Goal: Check status: Check status

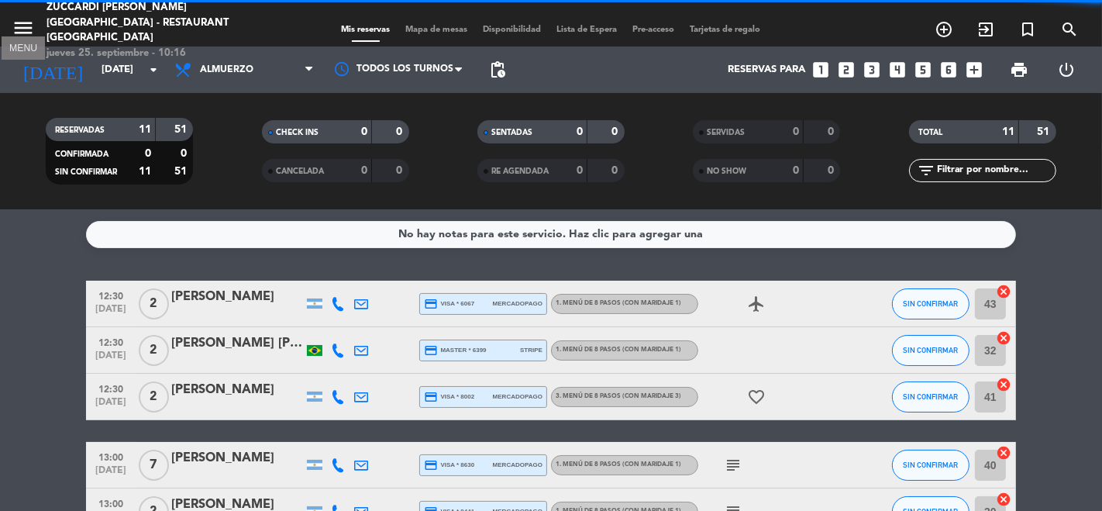
click at [26, 29] on icon "menu" at bounding box center [23, 27] width 23 height 23
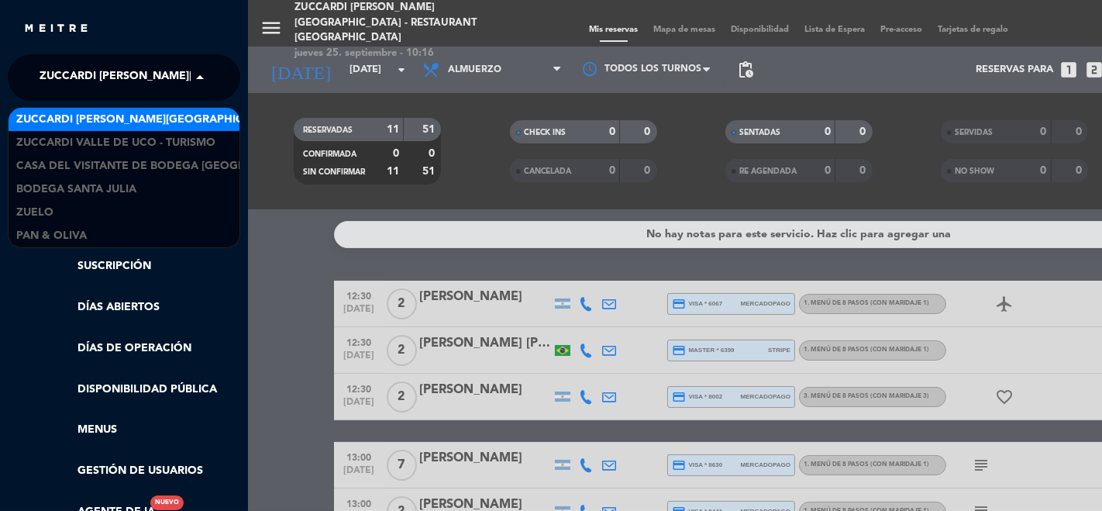
click at [74, 92] on span "Zuccardi [PERSON_NAME][GEOGRAPHIC_DATA] - Restaurant [GEOGRAPHIC_DATA]" at bounding box center [271, 77] width 462 height 33
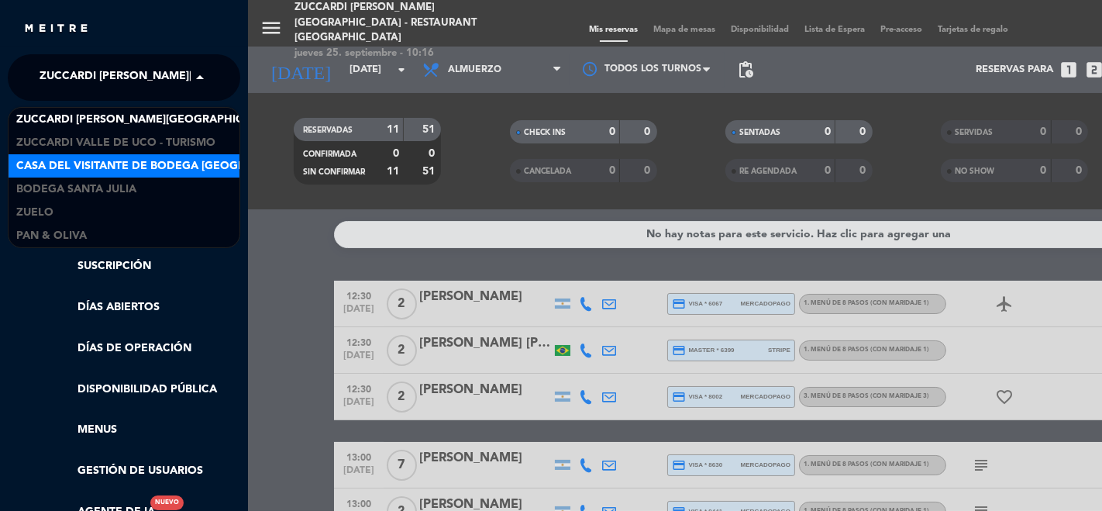
click at [148, 164] on span "Casa del Visitante de Bodega [GEOGRAPHIC_DATA][PERSON_NAME]" at bounding box center [211, 166] width 390 height 18
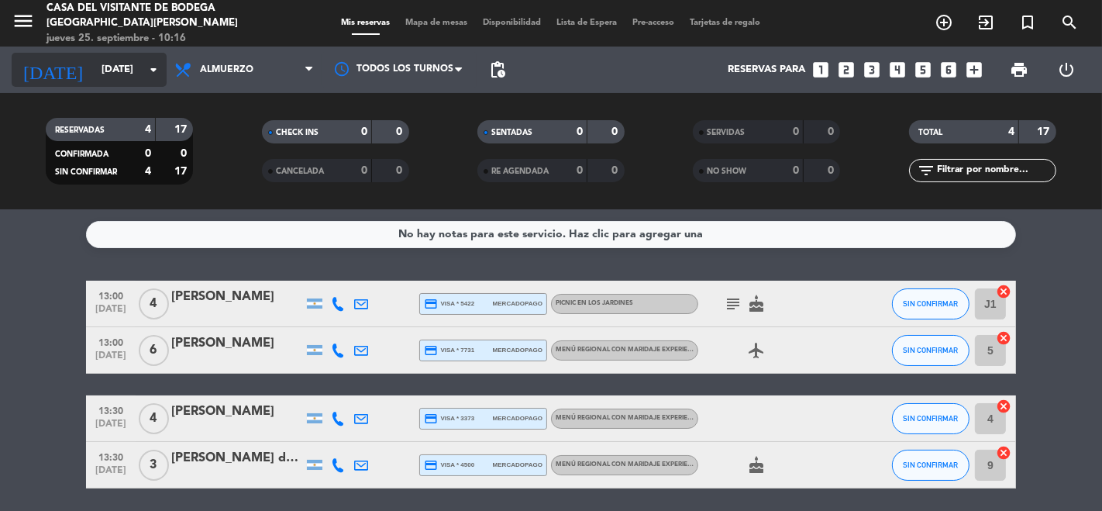
click at [94, 75] on input "[DATE]" at bounding box center [161, 70] width 135 height 28
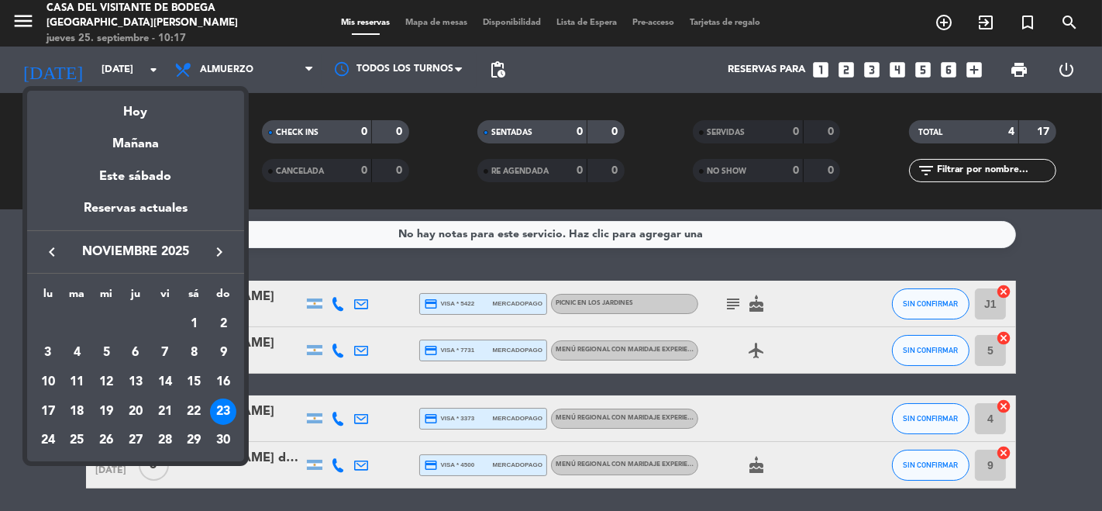
click at [219, 251] on icon "keyboard_arrow_right" at bounding box center [219, 252] width 19 height 19
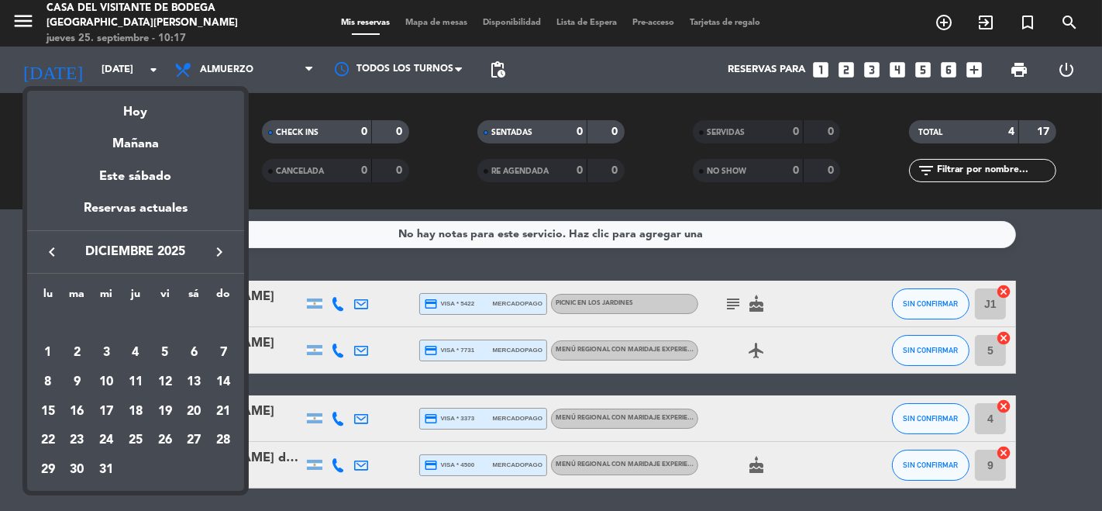
click at [44, 255] on icon "keyboard_arrow_left" at bounding box center [52, 252] width 19 height 19
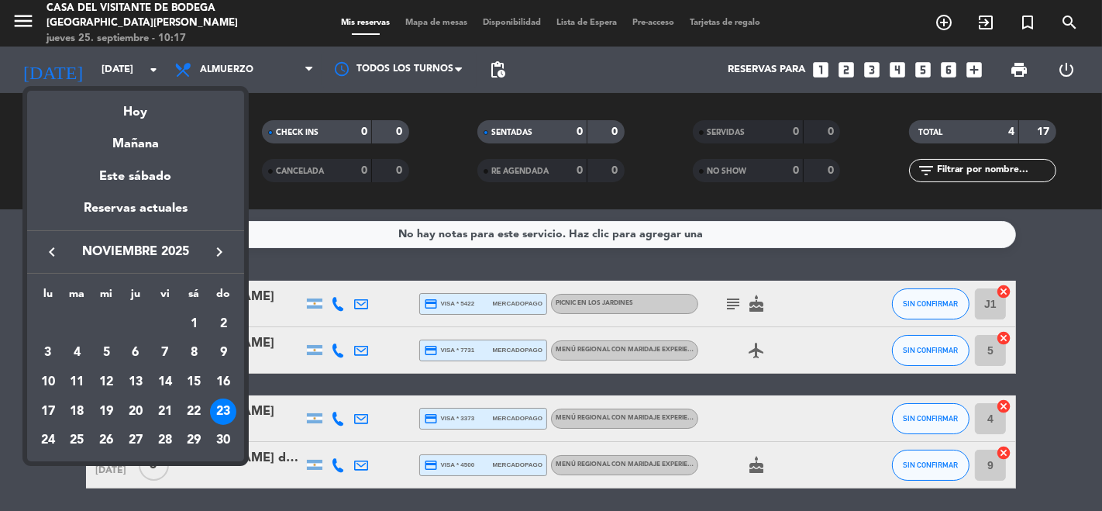
click at [44, 255] on icon "keyboard_arrow_left" at bounding box center [52, 252] width 19 height 19
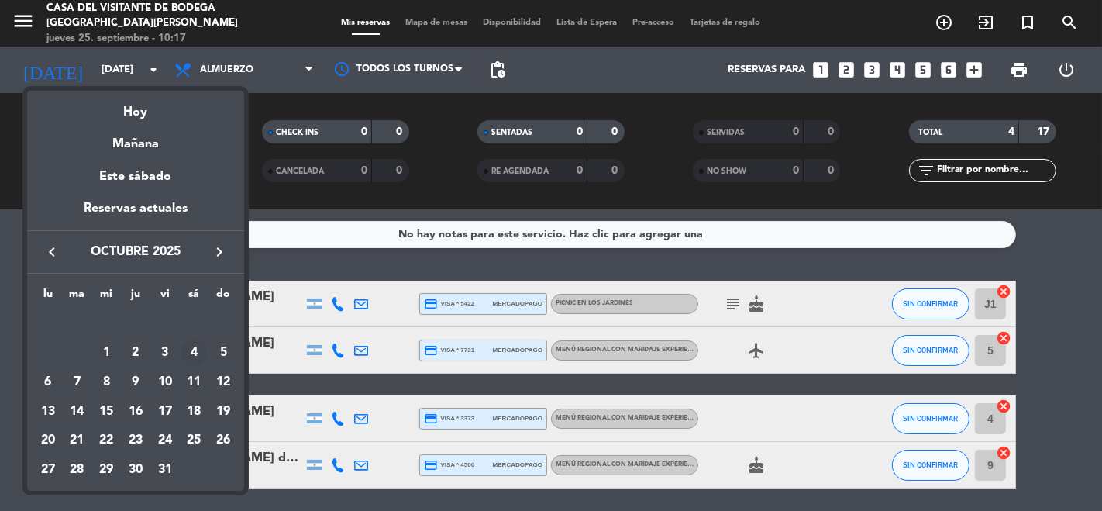
click at [197, 355] on div "4" at bounding box center [194, 353] width 26 height 26
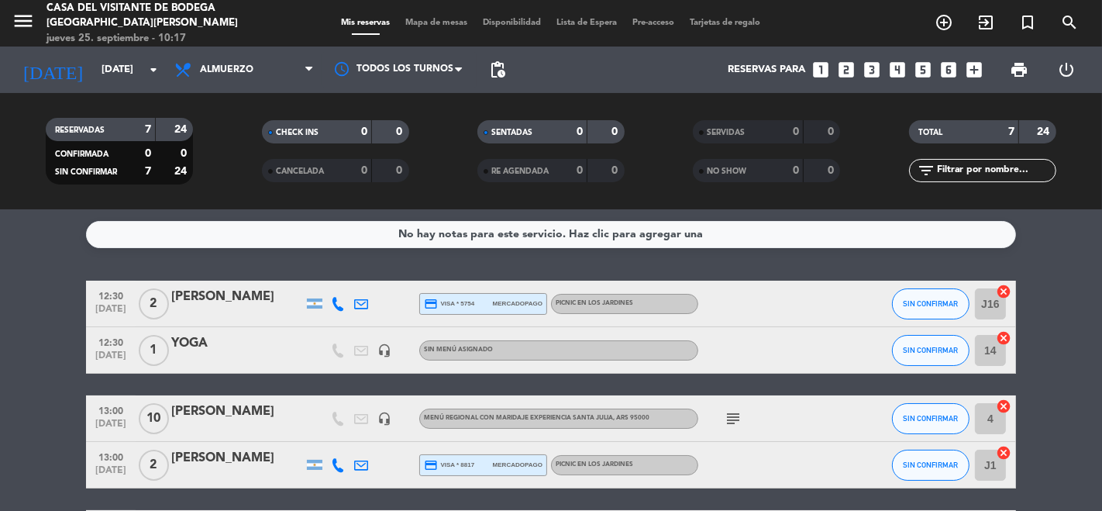
click at [735, 418] on icon "subject" at bounding box center [733, 418] width 19 height 19
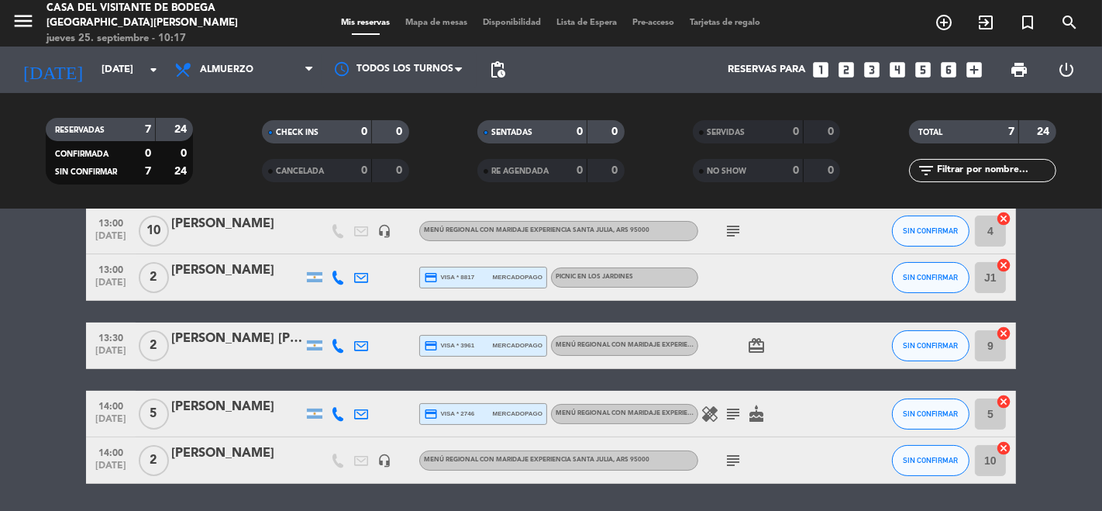
scroll to position [151, 0]
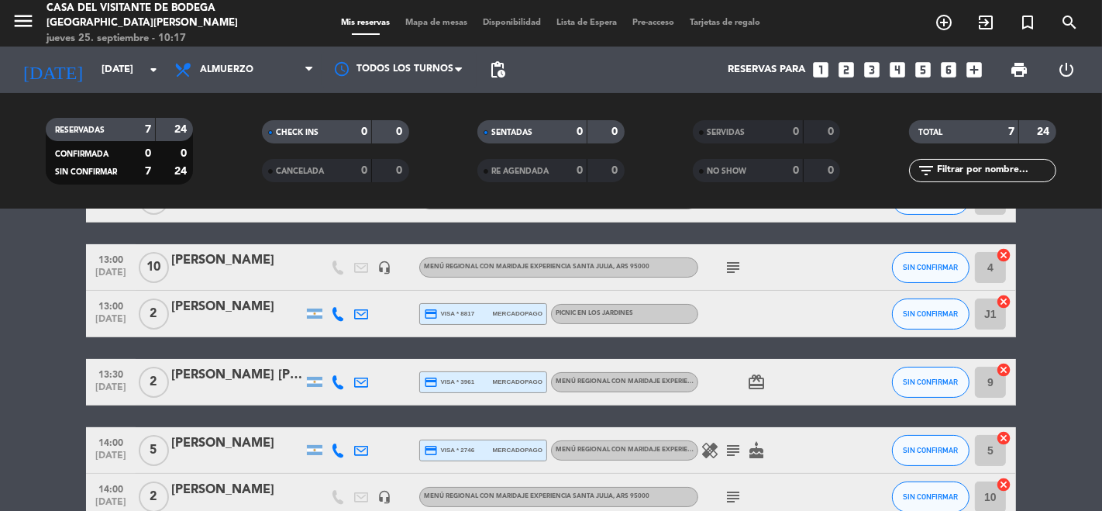
click at [737, 448] on icon "subject" at bounding box center [733, 450] width 19 height 19
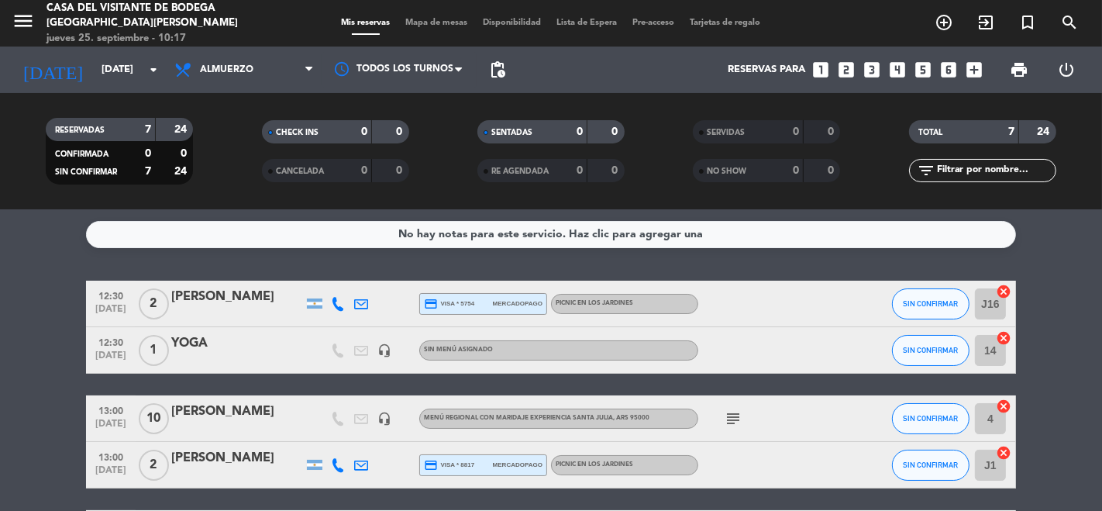
click at [228, 348] on div "YOGA" at bounding box center [237, 343] width 132 height 20
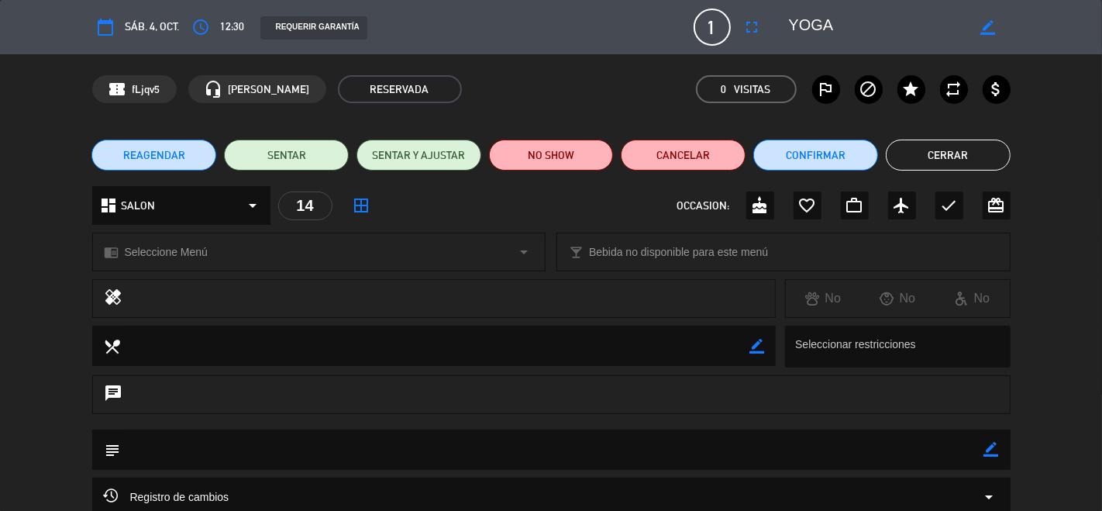
scroll to position [86, 0]
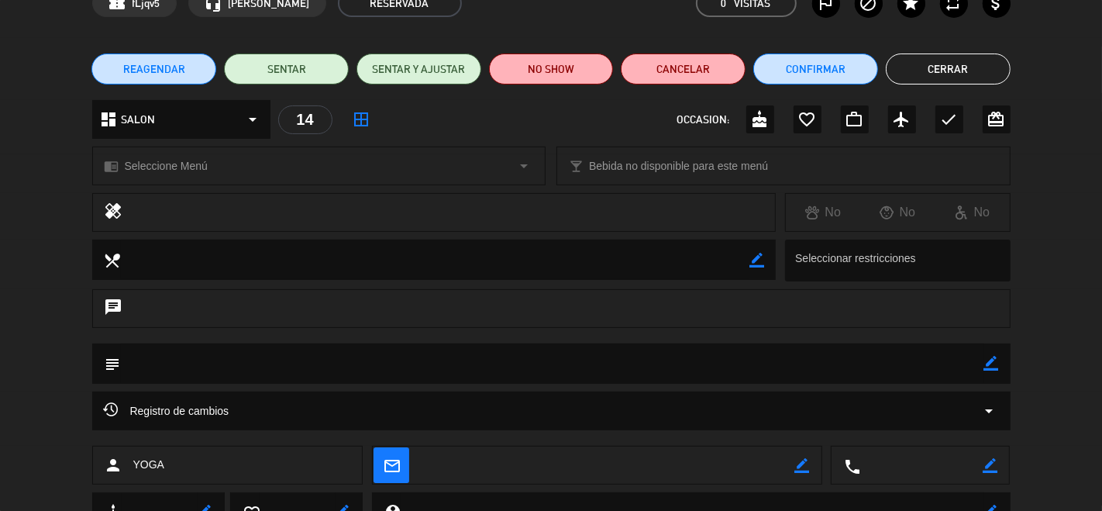
click at [329, 364] on textarea at bounding box center [553, 363] width 864 height 40
click at [233, 364] on textarea at bounding box center [553, 363] width 864 height 40
click at [184, 252] on textarea at bounding box center [436, 260] width 630 height 40
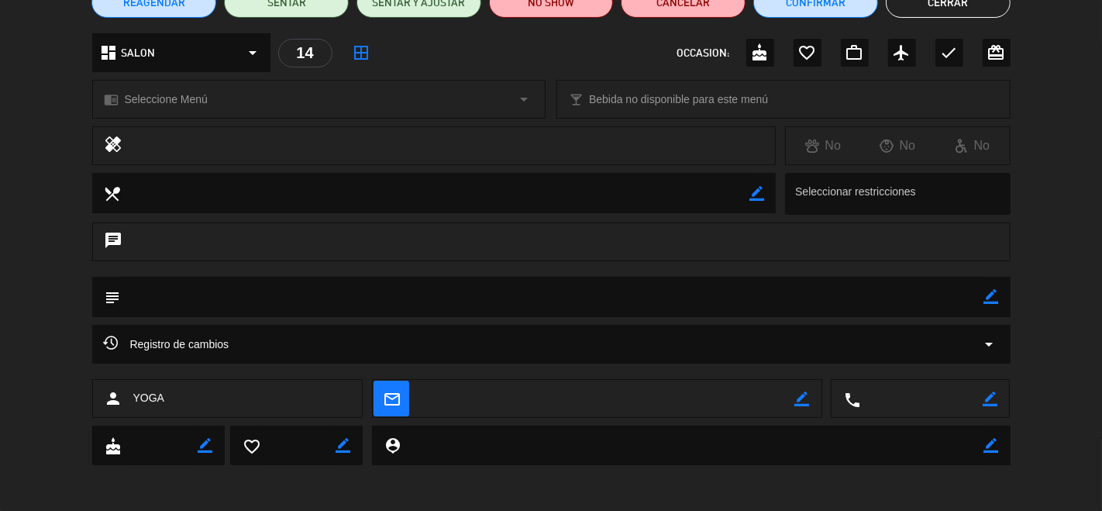
click at [200, 350] on span "Registro de cambios" at bounding box center [167, 344] width 126 height 19
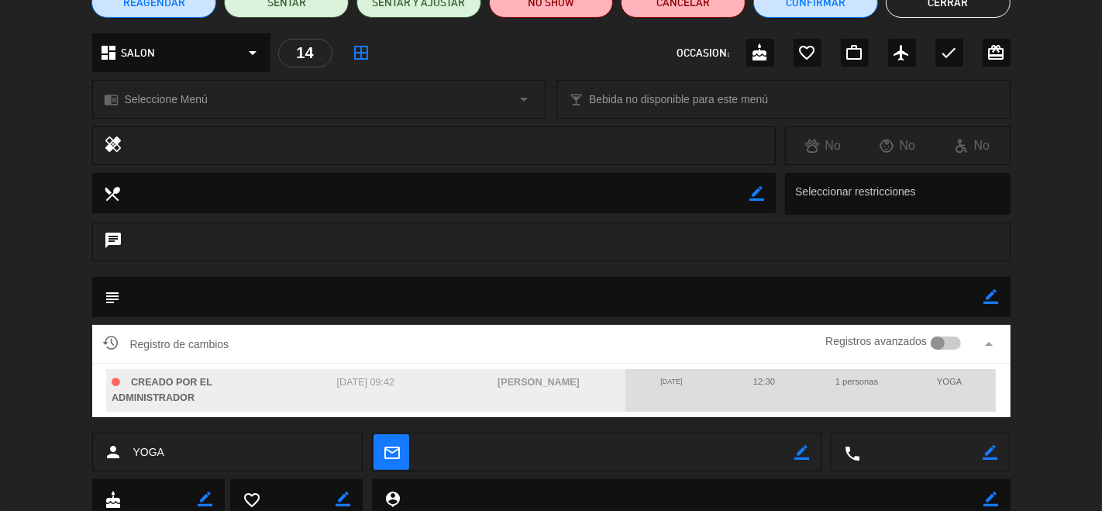
scroll to position [206, 0]
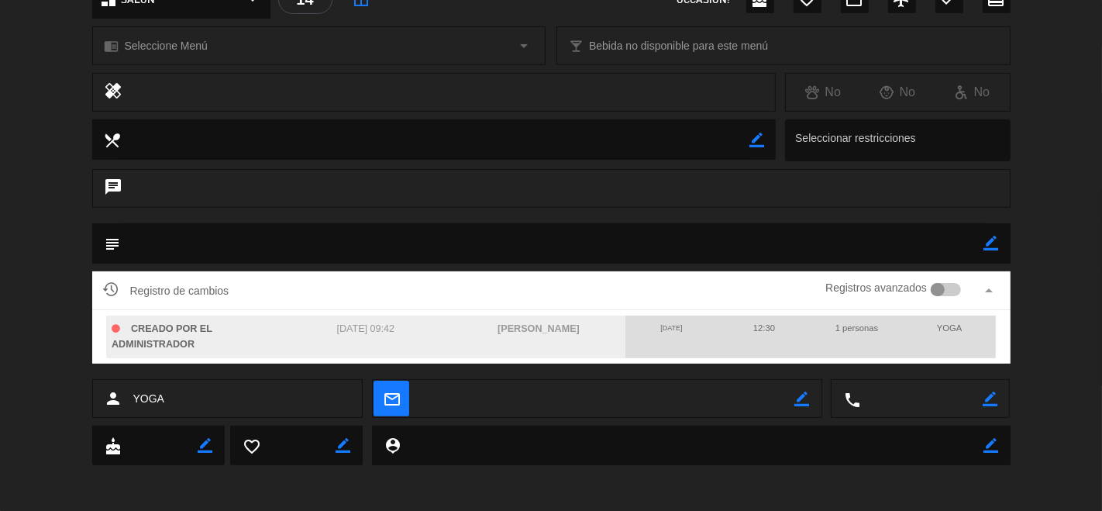
click at [1052, 319] on div "Registro de cambios Registros avanzados arrow_drop_up CREADO POR EL ADMINISTRAD…" at bounding box center [551, 325] width 1102 height 108
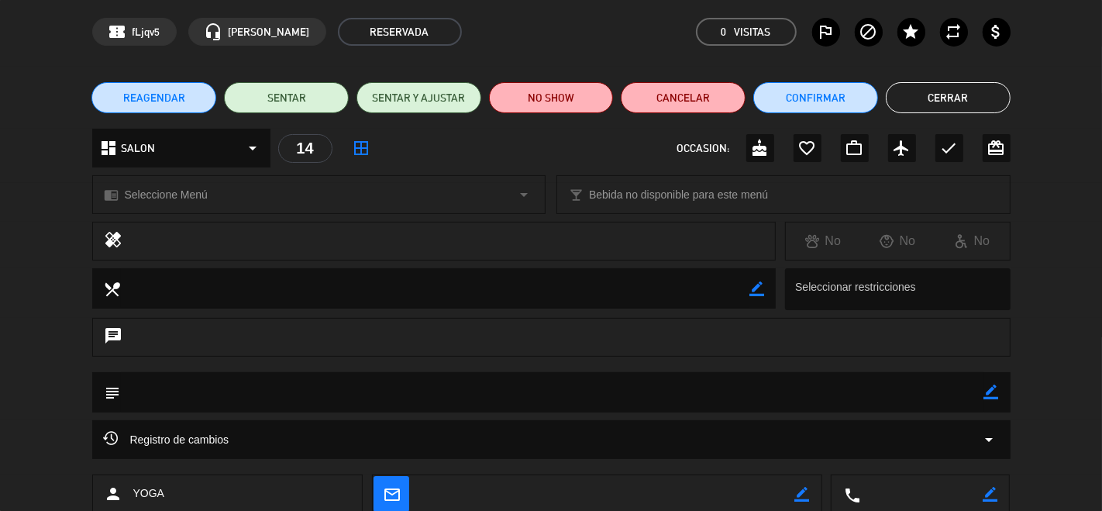
scroll to position [0, 0]
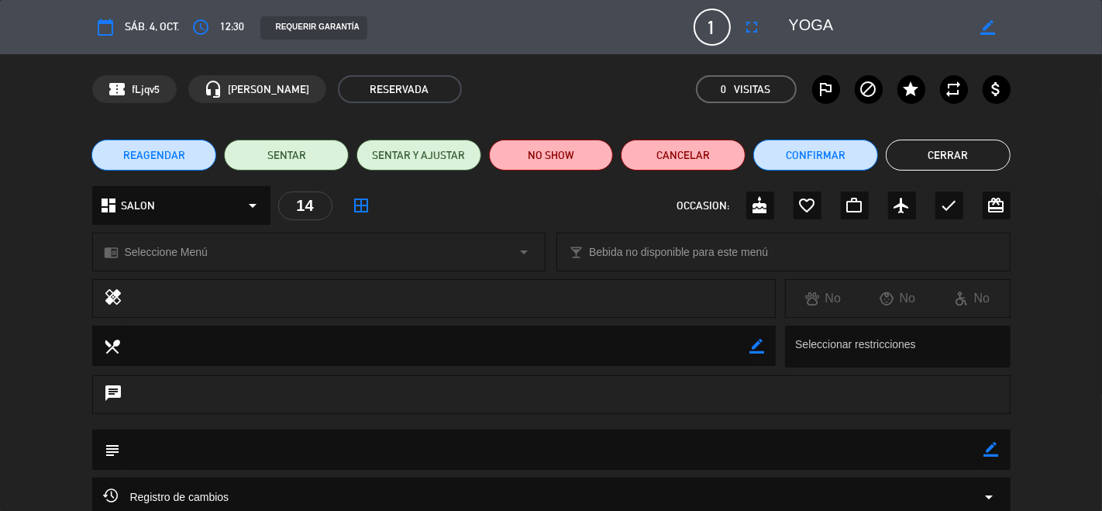
click at [992, 160] on button "Cerrar" at bounding box center [948, 155] width 125 height 31
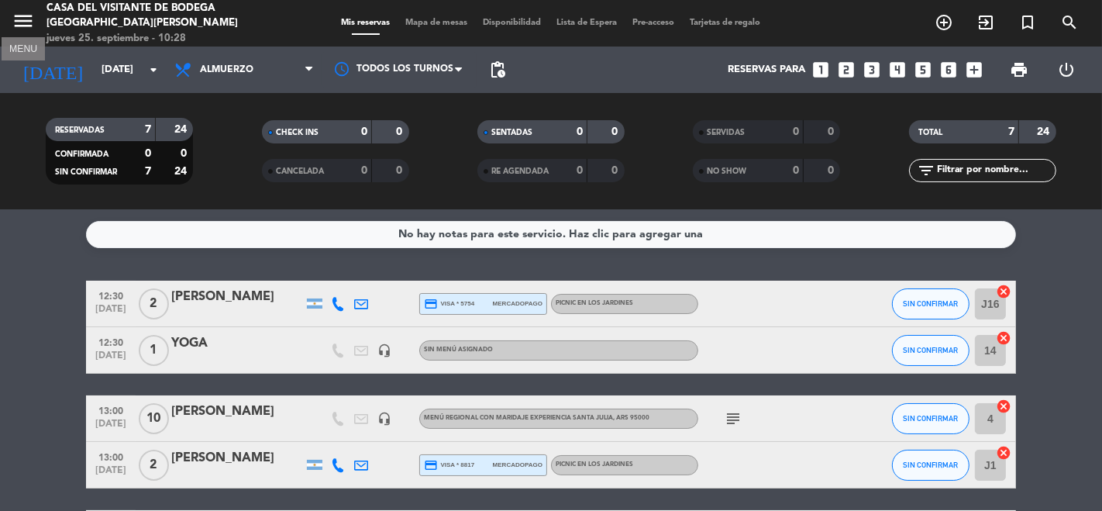
click at [25, 23] on icon "menu" at bounding box center [23, 20] width 23 height 23
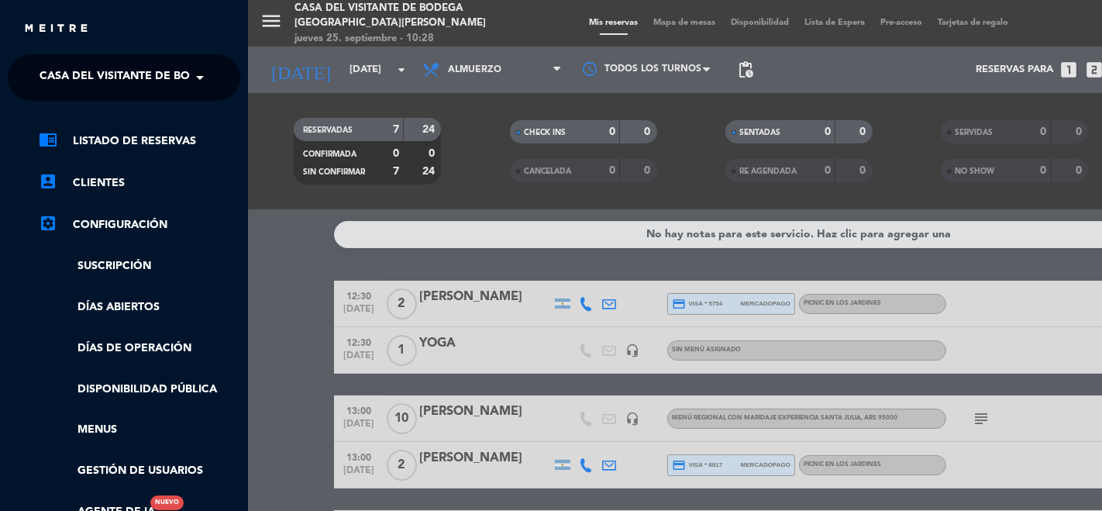
click at [68, 58] on ng-select "× Casa del Visitante de Bodega Santa [PERSON_NAME] ×" at bounding box center [124, 77] width 233 height 47
click at [72, 79] on span "Casa del Visitante de Bodega [GEOGRAPHIC_DATA][PERSON_NAME]" at bounding box center [235, 77] width 390 height 33
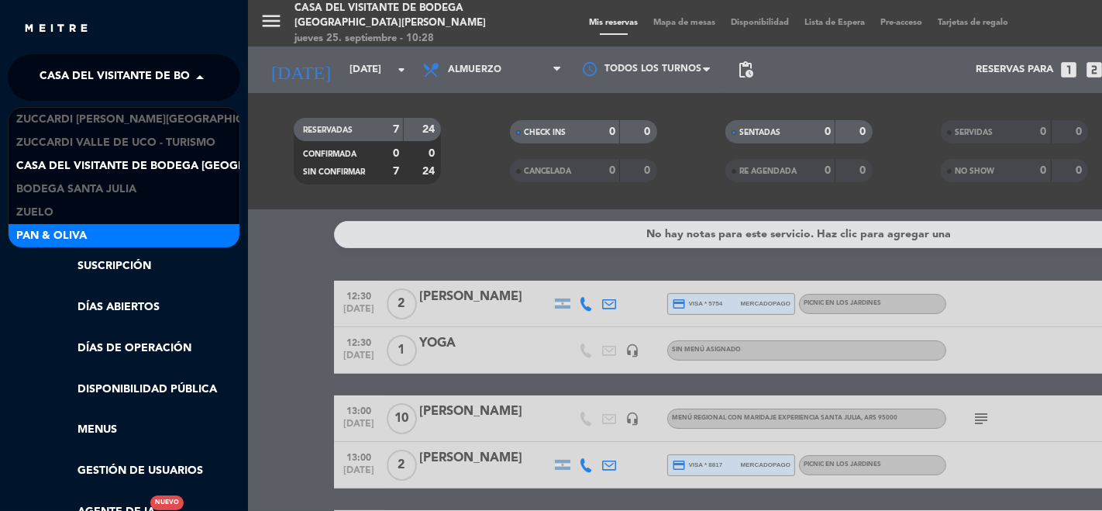
click at [109, 241] on div "Pan & Oliva" at bounding box center [124, 235] width 231 height 23
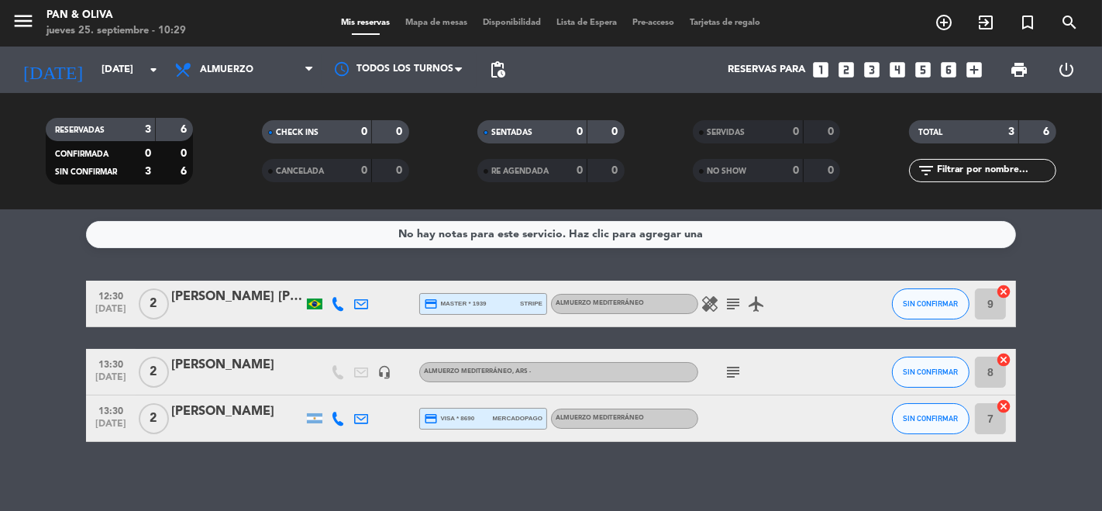
click at [50, 25] on div "jueves 25. septiembre - 10:29" at bounding box center [117, 31] width 140 height 16
click at [94, 67] on input "[DATE]" at bounding box center [161, 70] width 135 height 28
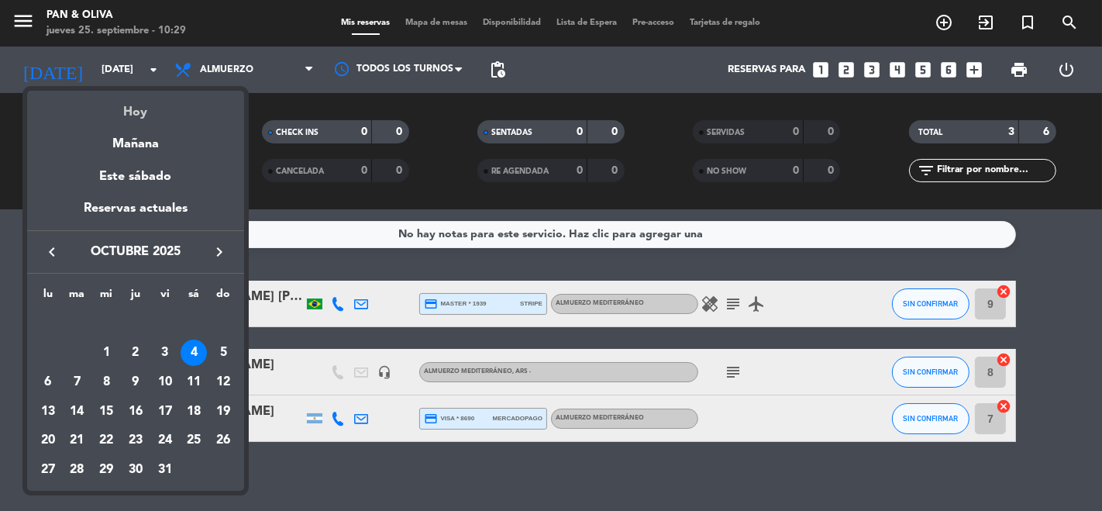
click at [140, 119] on div "Hoy" at bounding box center [135, 107] width 217 height 32
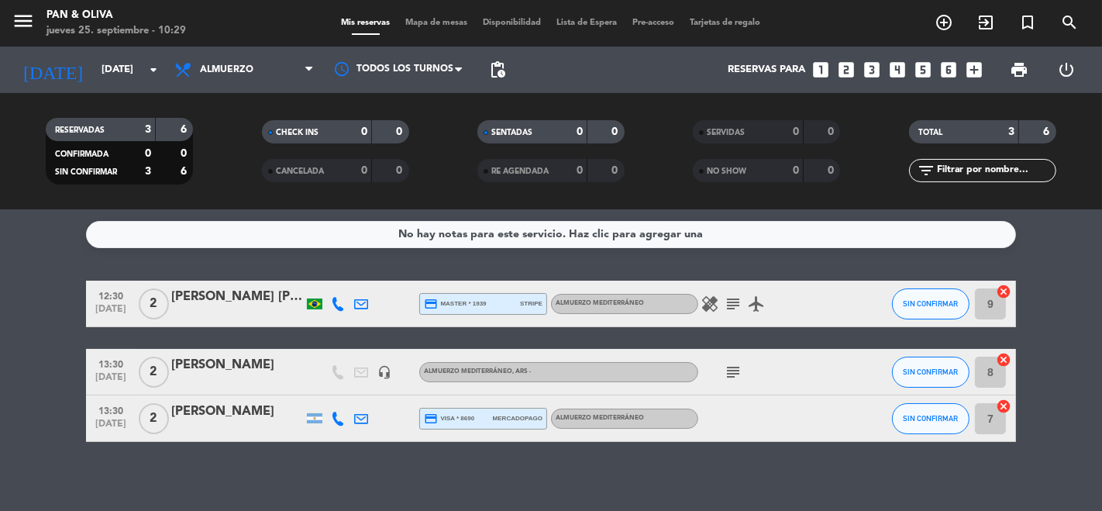
type input "[DEMOGRAPHIC_DATA][DATE]"
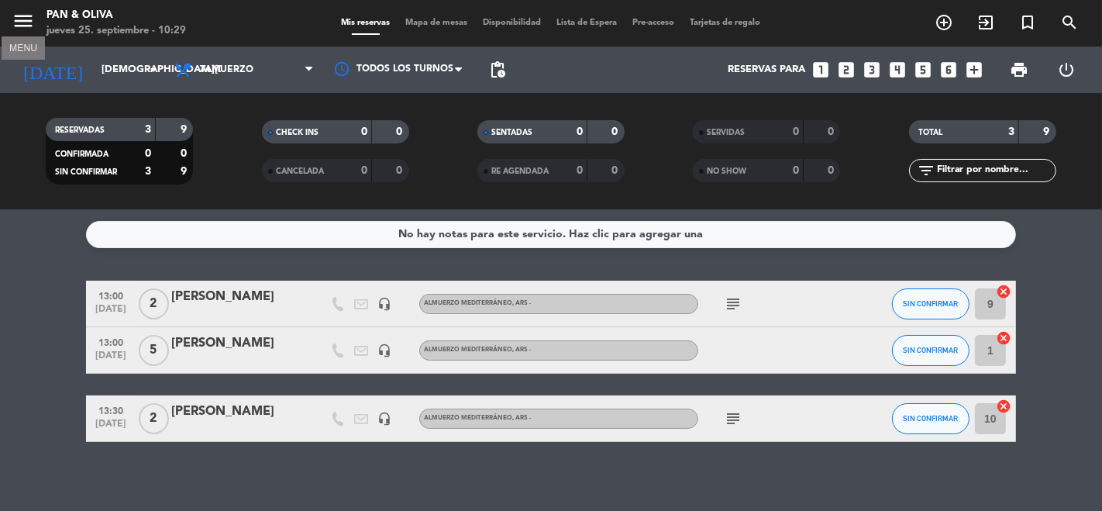
click at [22, 12] on icon "menu" at bounding box center [23, 20] width 23 height 23
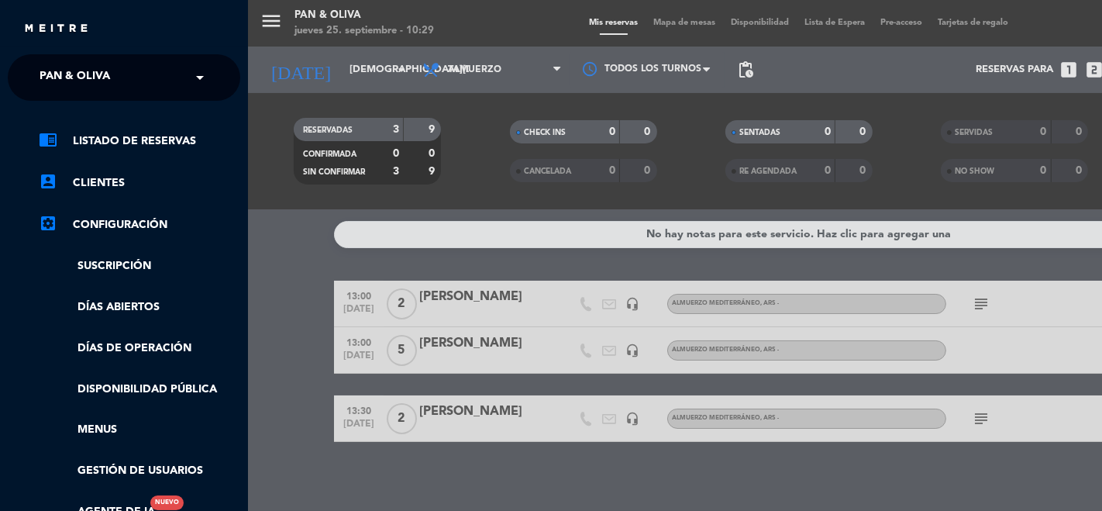
click at [80, 70] on span "Pan & Oliva" at bounding box center [75, 77] width 71 height 33
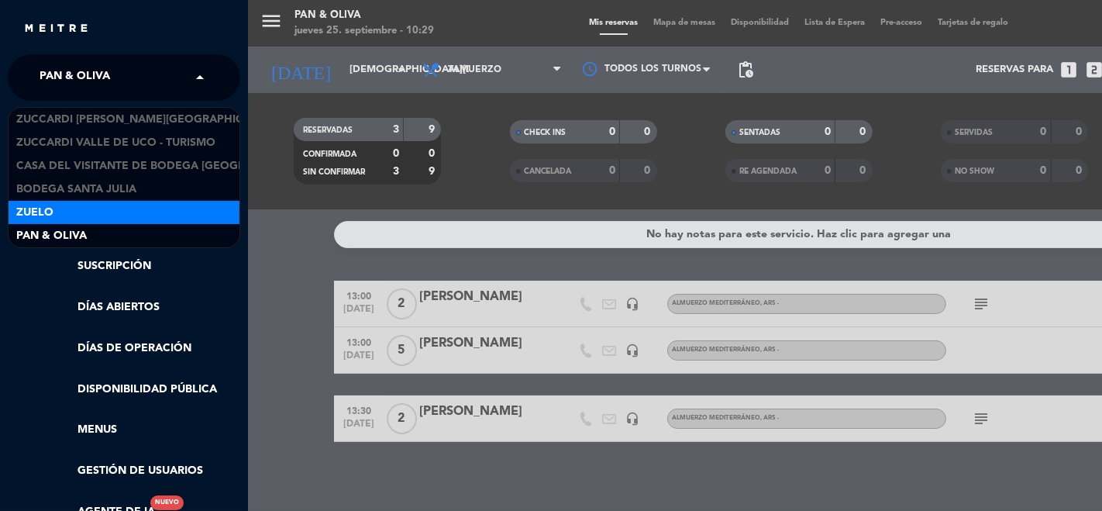
click at [89, 205] on div "Zuelo" at bounding box center [124, 212] width 231 height 23
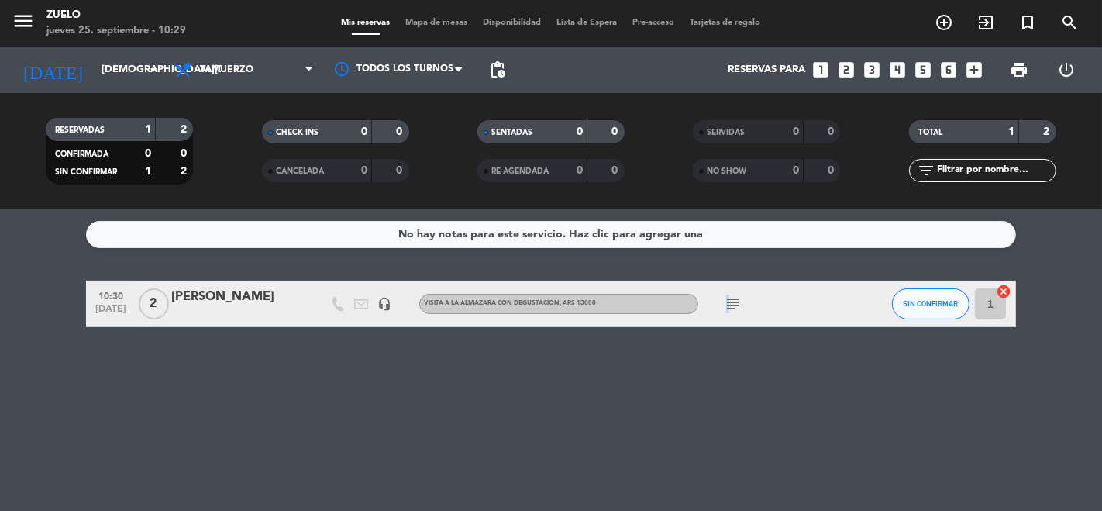
click at [726, 302] on icon "subject" at bounding box center [733, 304] width 19 height 19
click at [726, 304] on icon "subject" at bounding box center [733, 304] width 19 height 19
